Goal: Transaction & Acquisition: Purchase product/service

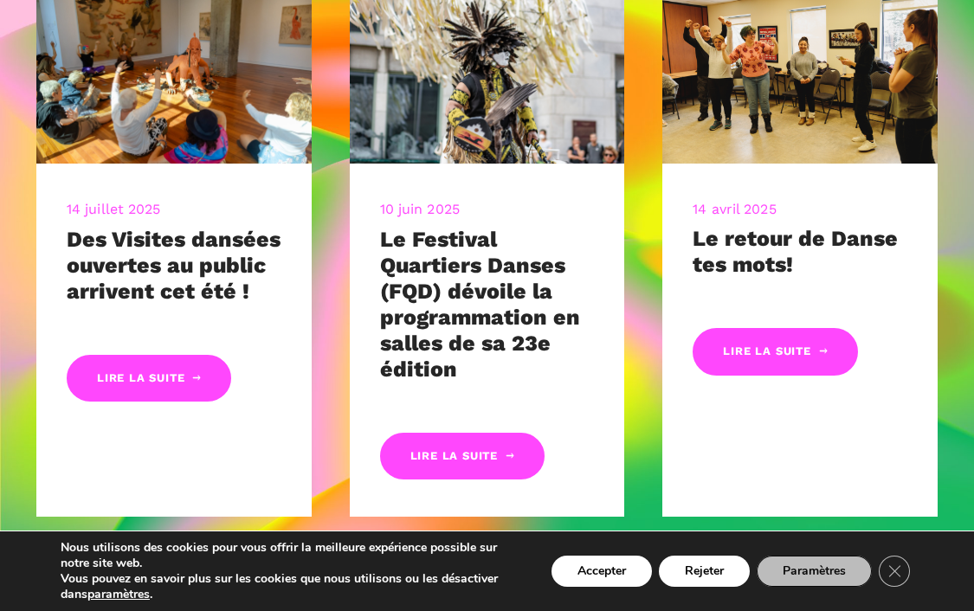
scroll to position [803, 0]
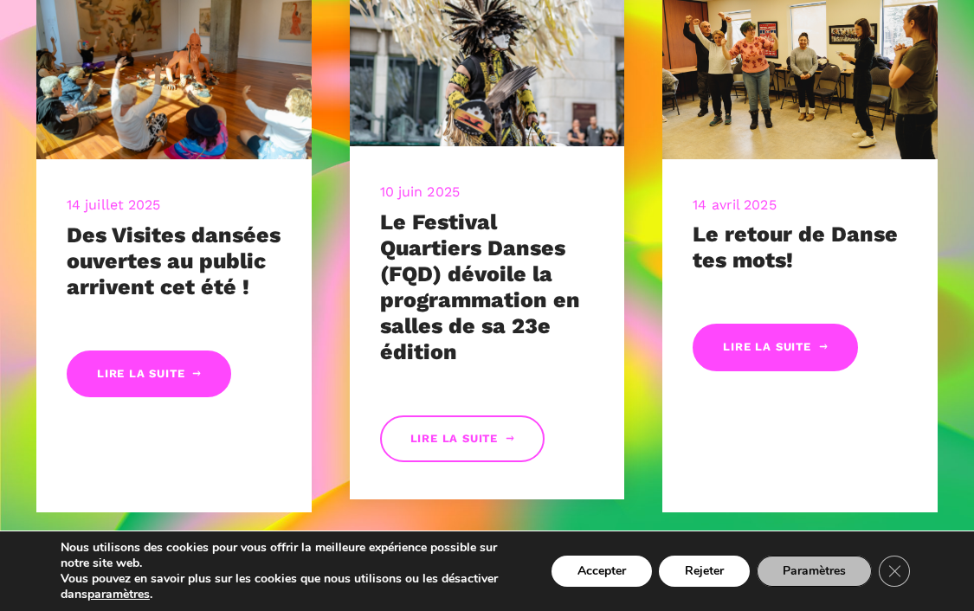
click at [428, 456] on link "Lire la suite" at bounding box center [462, 439] width 164 height 48
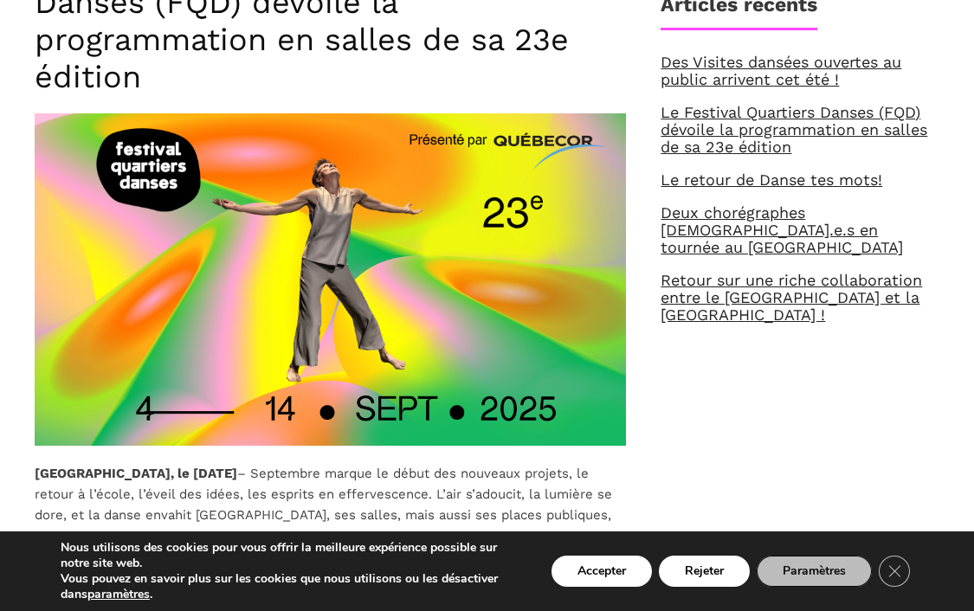
scroll to position [792, 0]
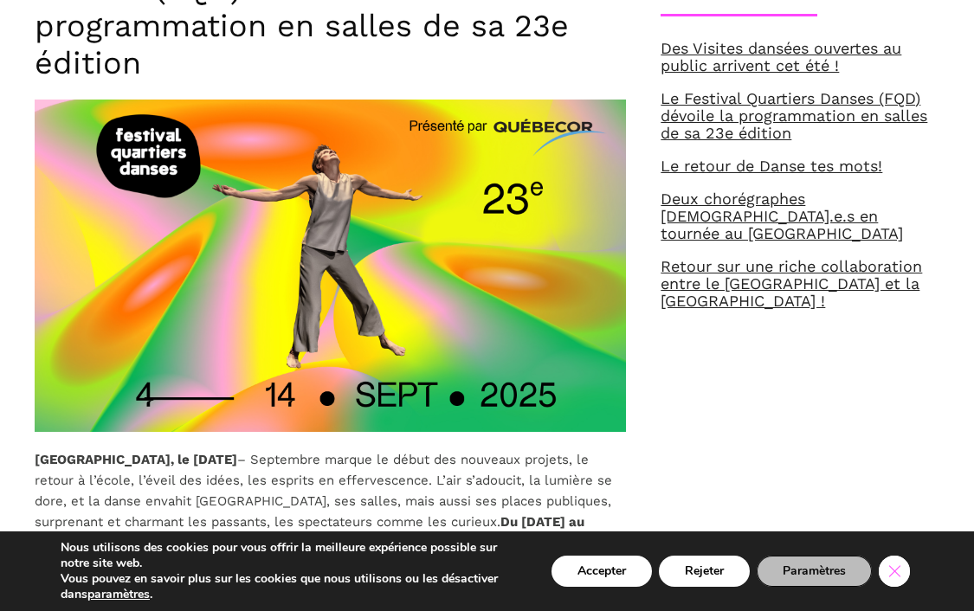
click at [890, 564] on icon "Close GDPR Cookie Banner" at bounding box center [893, 570] width 31 height 26
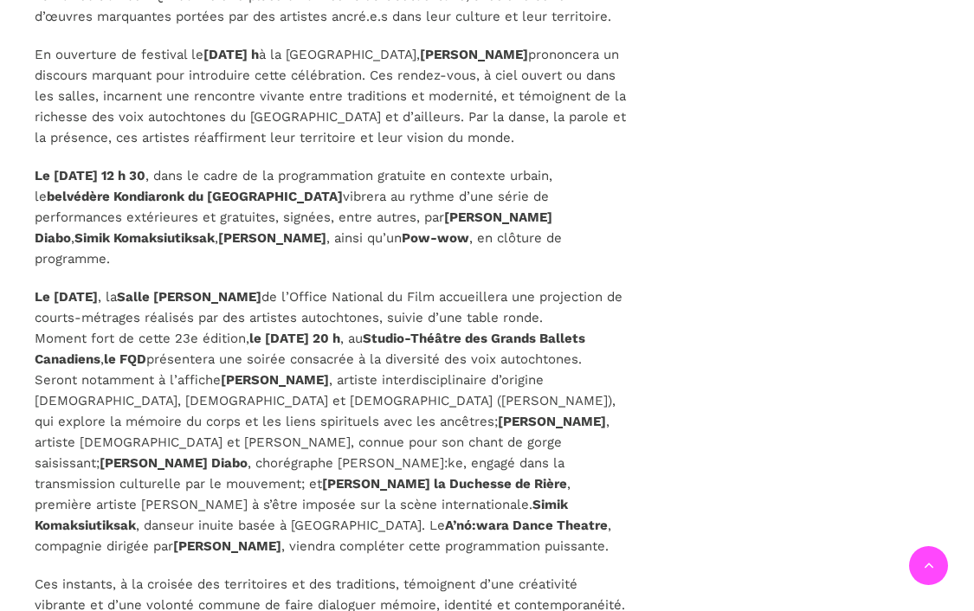
scroll to position [2398, 0]
click at [489, 331] on strong "Studio-Théâtre des Grands Ballets Canadiens" at bounding box center [310, 349] width 550 height 36
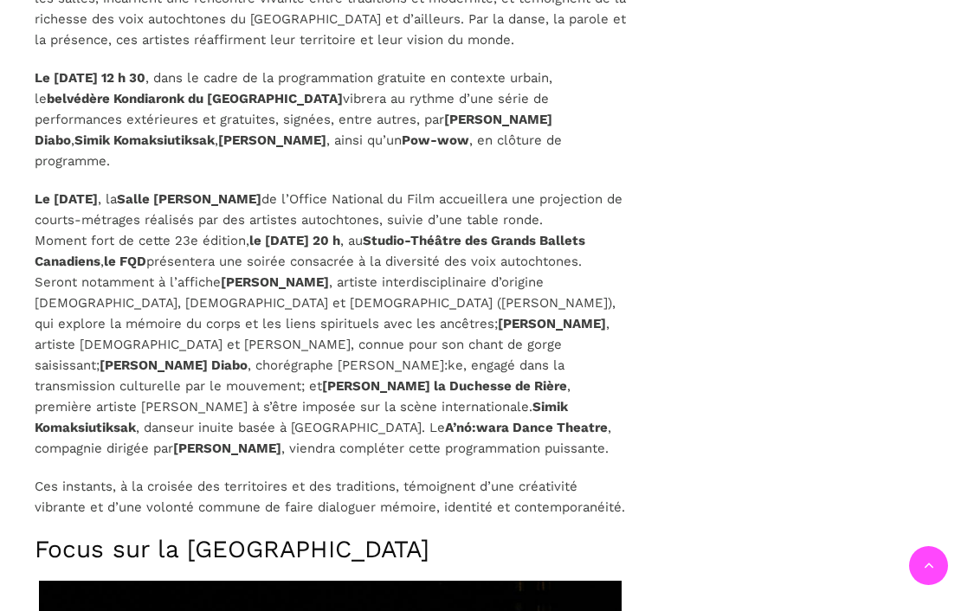
scroll to position [2480, 0]
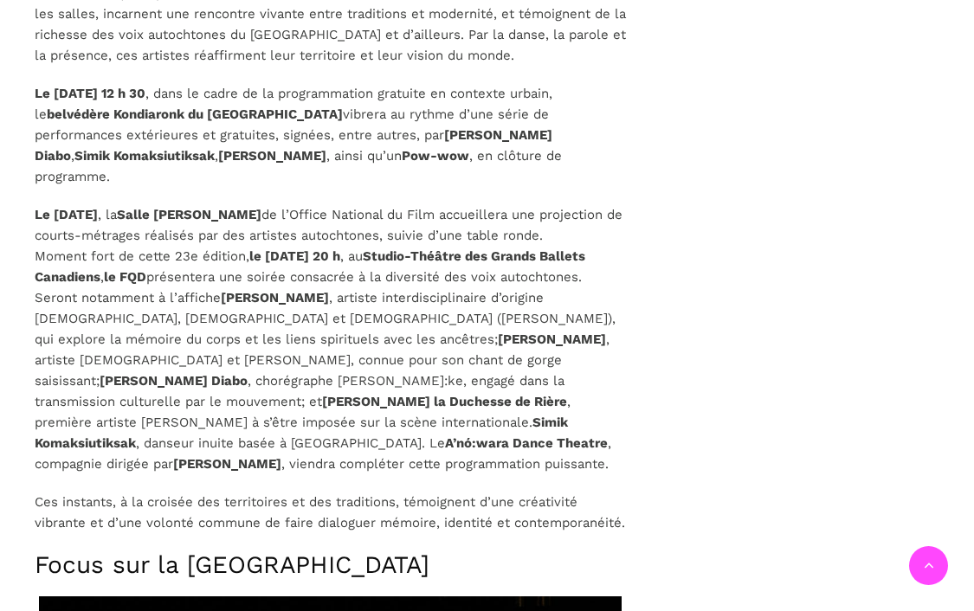
click at [479, 248] on strong "Studio-Théâtre des Grands Ballets Canadiens" at bounding box center [310, 266] width 550 height 36
drag, startPoint x: 475, startPoint y: 219, endPoint x: 198, endPoint y: 243, distance: 278.0
click at [198, 242] on p "Le lundi 8 septembre , la Salle Alanis Obomsawin de l’Office National du Film a…" at bounding box center [330, 339] width 591 height 270
copy p "Studio-Théâtre des Grands Ballets Canadiens"
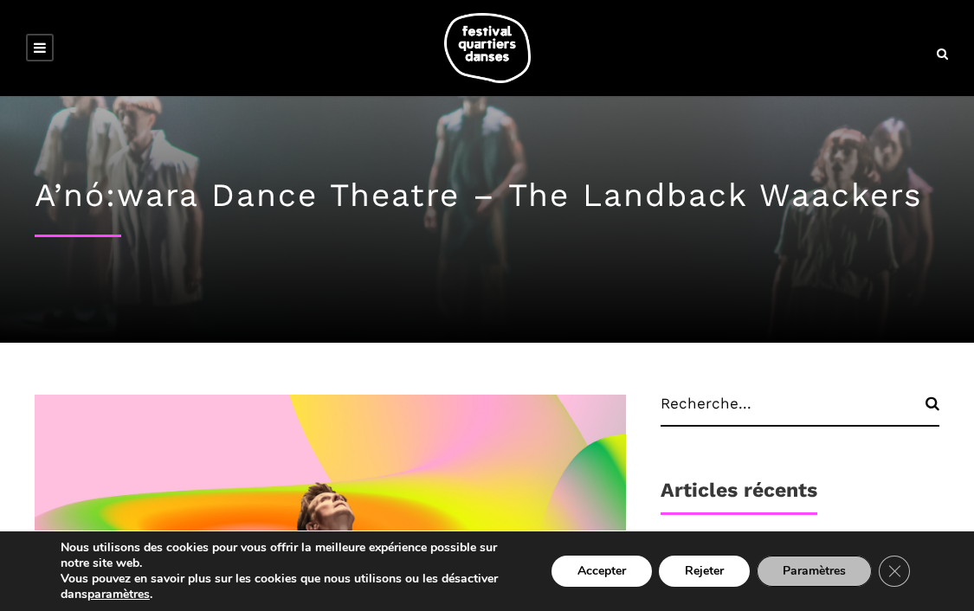
click at [42, 43] on icon at bounding box center [40, 48] width 12 height 14
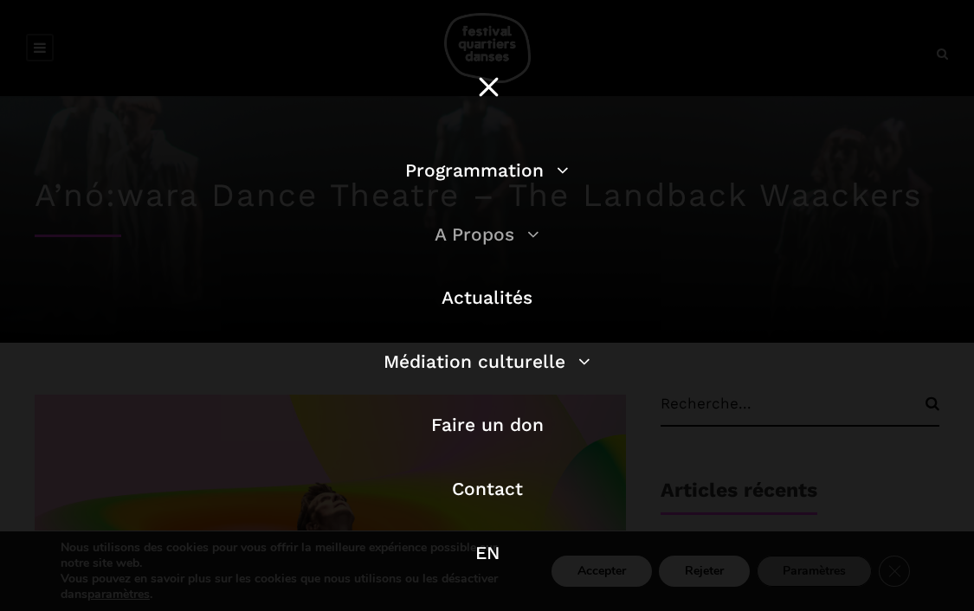
click at [529, 234] on link "A Propos" at bounding box center [486, 234] width 105 height 22
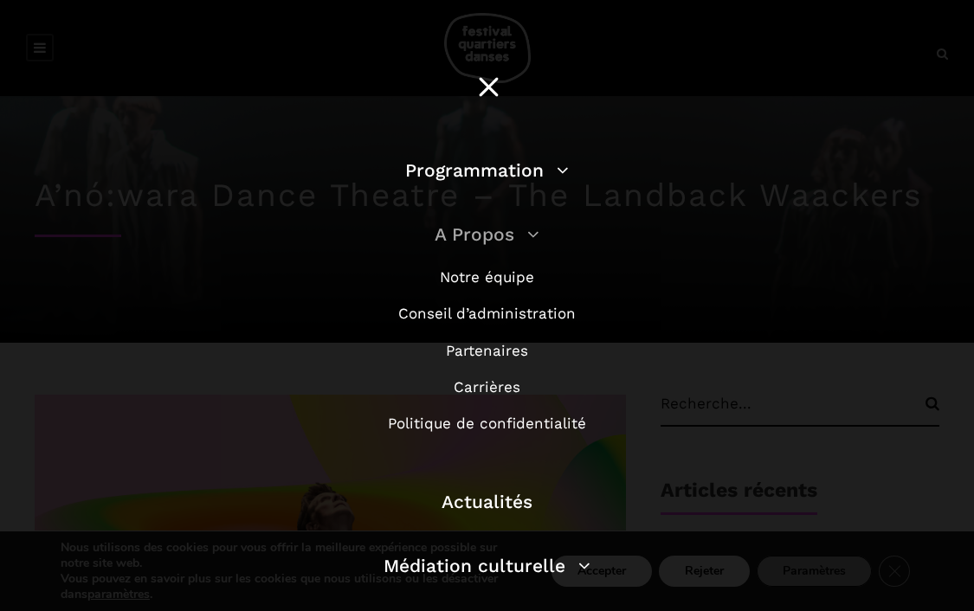
click at [529, 234] on link "A Propos" at bounding box center [486, 234] width 105 height 22
click at [560, 161] on link "Programmation" at bounding box center [487, 170] width 164 height 22
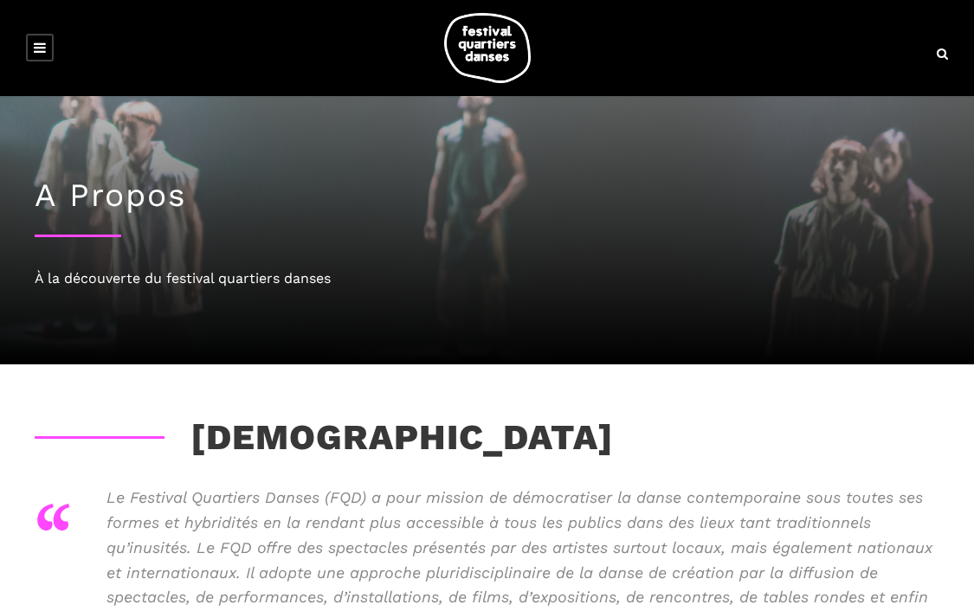
click at [40, 42] on icon at bounding box center [40, 48] width 12 height 14
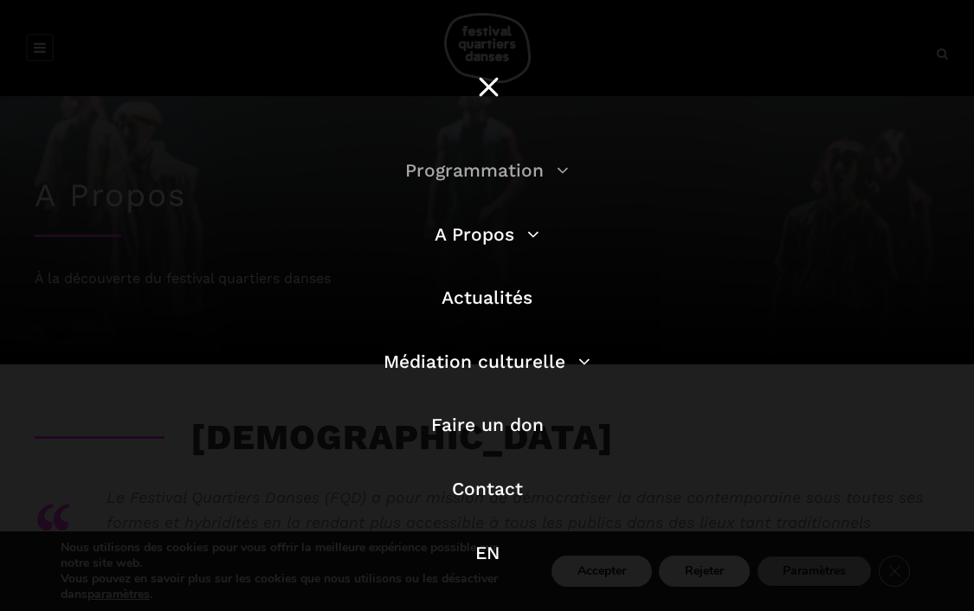
click at [561, 169] on link "Programmation" at bounding box center [487, 170] width 164 height 22
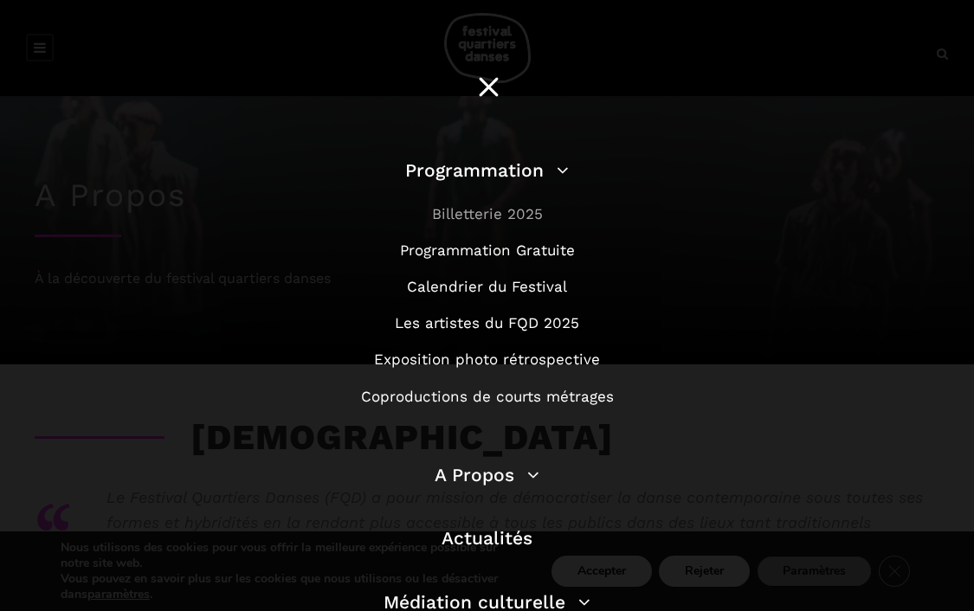
click at [500, 215] on link "Billetterie 2025" at bounding box center [487, 213] width 111 height 17
